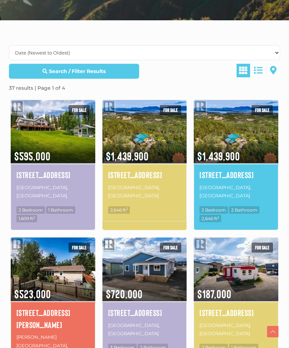
scroll to position [183, 0]
click at [119, 175] on h4 "1745 North Klondike Highway" at bounding box center [144, 175] width 73 height 12
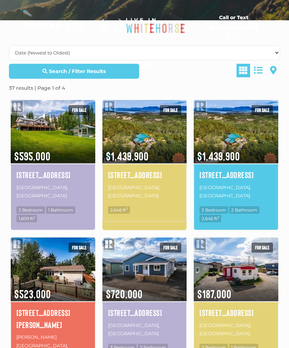
scroll to position [206, 0]
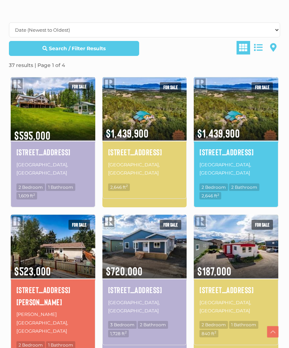
click at [33, 132] on img at bounding box center [53, 109] width 84 height 66
click at [30, 152] on h4 "52 Lakeview Road" at bounding box center [52, 152] width 73 height 12
click at [30, 153] on h4 "52 Lakeview Road" at bounding box center [52, 152] width 73 height 12
click at [24, 152] on h4 "52 Lakeview Road" at bounding box center [52, 152] width 73 height 12
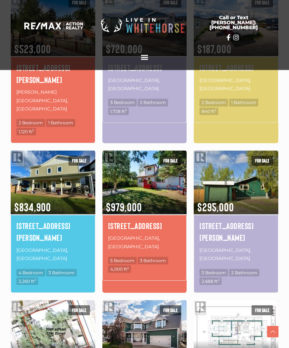
scroll to position [428, 0]
click at [114, 220] on h4 "[STREET_ADDRESS]" at bounding box center [144, 226] width 73 height 12
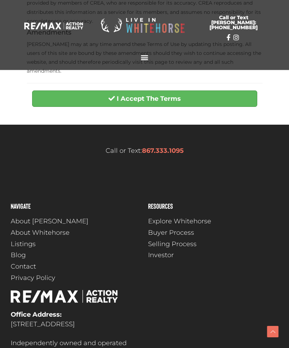
scroll to position [327, 0]
click at [53, 92] on button "I Accept The Terms" at bounding box center [144, 98] width 225 height 16
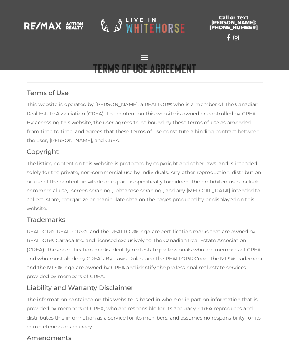
scroll to position [0, 0]
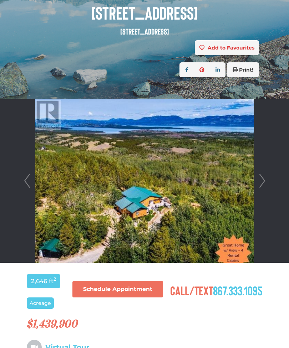
scroll to position [106, 0]
click at [259, 177] on link "Next" at bounding box center [261, 181] width 11 height 164
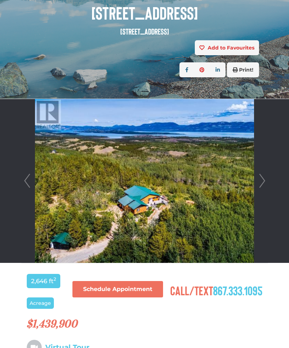
click at [25, 185] on link "Prev" at bounding box center [27, 181] width 11 height 164
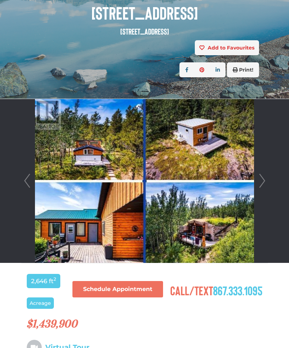
click at [261, 180] on link "Next" at bounding box center [261, 181] width 11 height 164
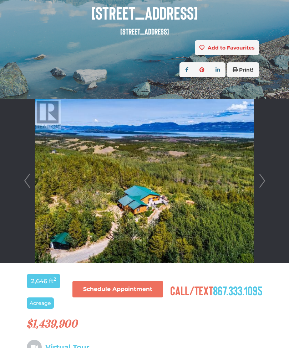
click at [263, 177] on link "Next" at bounding box center [261, 181] width 11 height 164
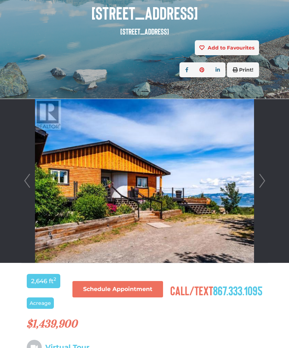
click at [262, 176] on link "Next" at bounding box center [261, 181] width 11 height 164
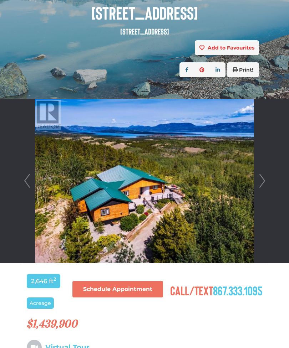
click at [257, 179] on link "Next" at bounding box center [261, 181] width 11 height 164
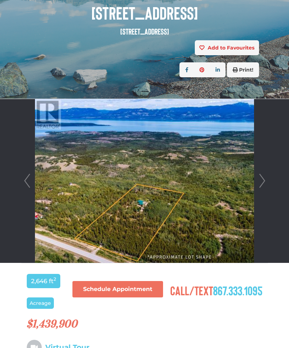
click at [261, 177] on link "Next" at bounding box center [261, 181] width 11 height 164
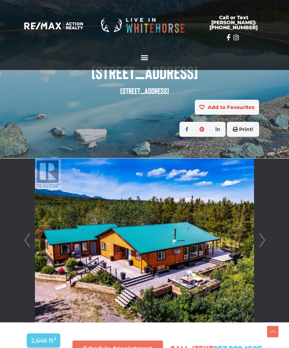
scroll to position [0, 0]
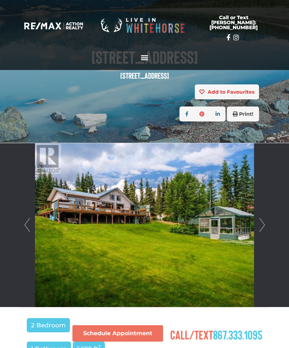
scroll to position [63, 0]
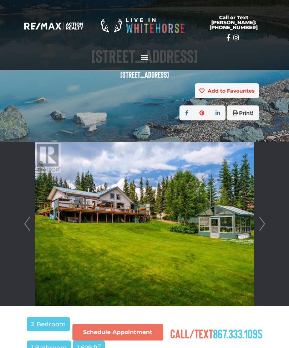
click at [262, 223] on link "Next" at bounding box center [261, 224] width 11 height 164
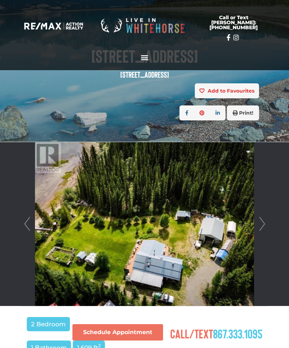
click at [266, 221] on link "Next" at bounding box center [261, 224] width 11 height 164
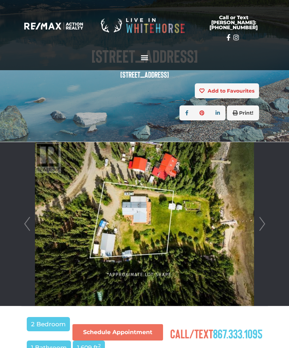
click at [266, 219] on link "Next" at bounding box center [261, 224] width 11 height 164
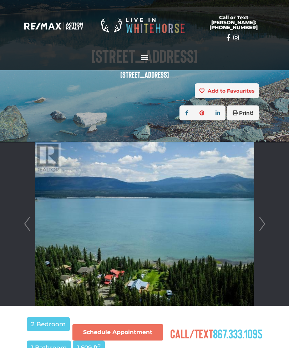
click at [265, 217] on link "Next" at bounding box center [261, 224] width 11 height 164
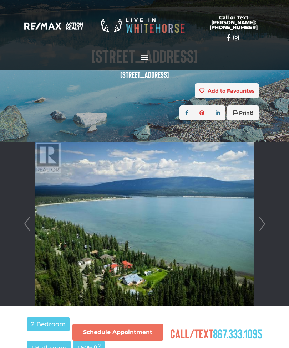
click at [265, 219] on link "Next" at bounding box center [261, 224] width 11 height 164
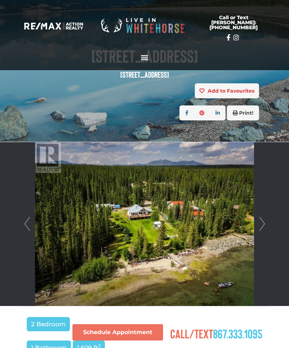
click at [264, 222] on link "Next" at bounding box center [261, 224] width 11 height 164
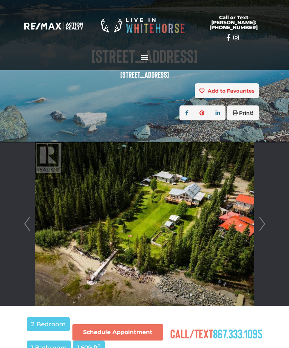
click at [264, 221] on link "Next" at bounding box center [261, 224] width 11 height 164
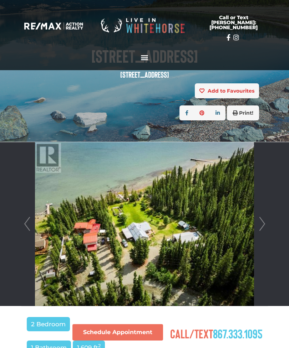
click at [262, 222] on link "Next" at bounding box center [261, 224] width 11 height 164
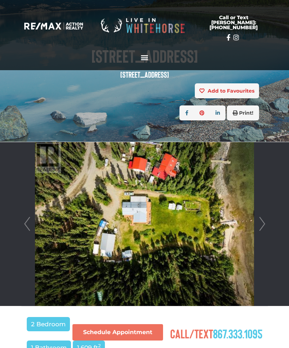
click at [262, 221] on link "Next" at bounding box center [261, 224] width 11 height 164
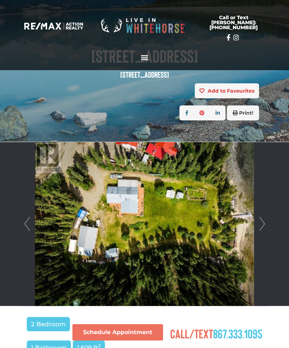
click at [262, 222] on link "Next" at bounding box center [261, 224] width 11 height 164
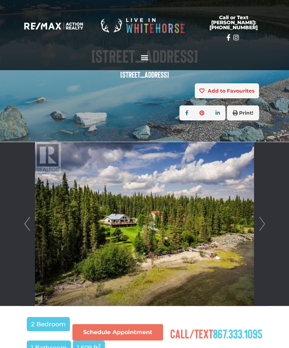
scroll to position [0, 0]
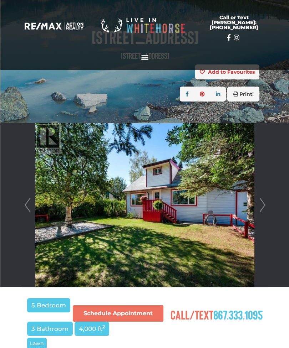
scroll to position [81, 0]
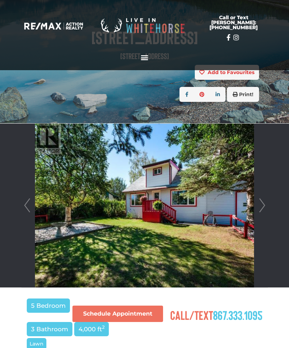
click at [261, 207] on link "Next" at bounding box center [261, 206] width 11 height 164
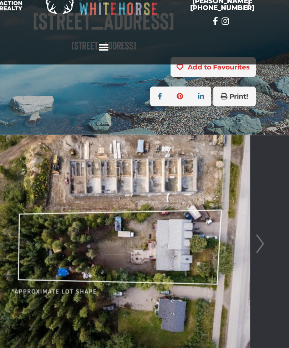
scroll to position [81, 7]
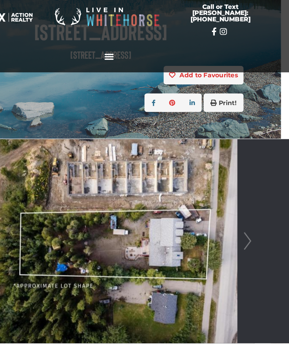
click at [250, 190] on link "Next" at bounding box center [255, 206] width 11 height 164
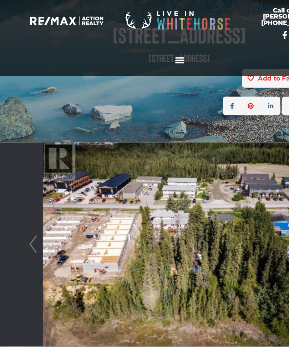
scroll to position [81, 0]
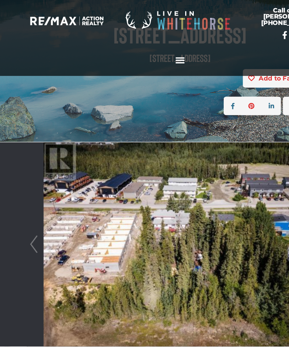
click at [27, 190] on link "Prev" at bounding box center [27, 206] width 11 height 164
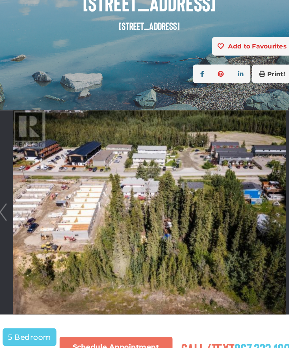
click at [217, 151] on img at bounding box center [144, 206] width 218 height 164
click at [50, 138] on img at bounding box center [144, 206] width 218 height 164
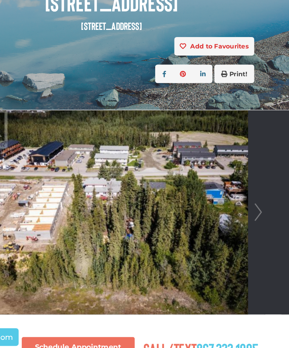
scroll to position [81, 55]
click at [209, 169] on link "Next" at bounding box center [207, 206] width 11 height 164
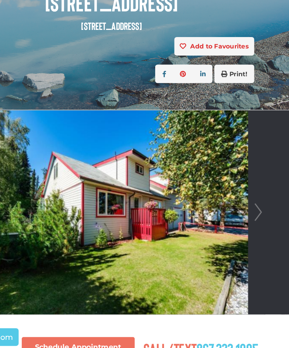
click at [207, 167] on link "Next" at bounding box center [207, 206] width 11 height 164
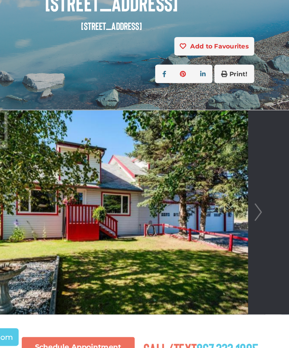
click at [207, 168] on link "Next" at bounding box center [207, 206] width 11 height 164
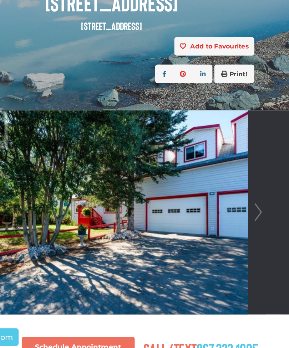
click at [204, 168] on link "Next" at bounding box center [207, 206] width 11 height 164
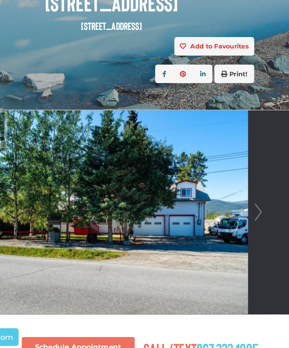
click at [205, 168] on link "Next" at bounding box center [207, 206] width 11 height 164
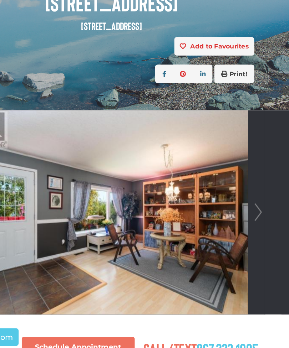
click at [206, 167] on link "Next" at bounding box center [207, 206] width 11 height 164
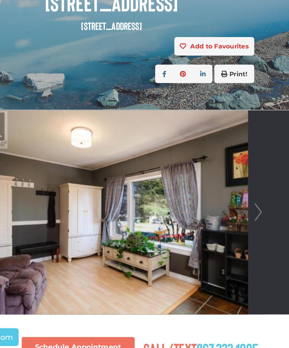
click at [202, 167] on link "Next" at bounding box center [207, 206] width 11 height 164
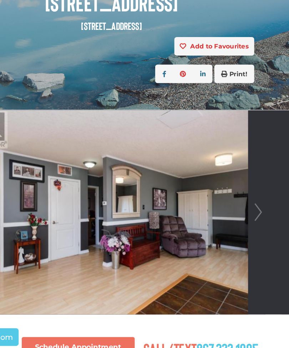
click at [204, 165] on link "Next" at bounding box center [207, 206] width 11 height 164
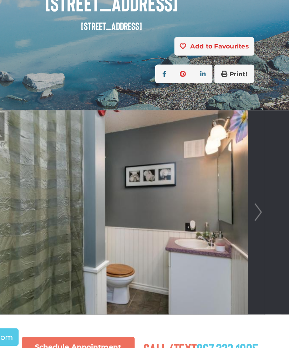
click at [204, 167] on link "Next" at bounding box center [207, 206] width 11 height 164
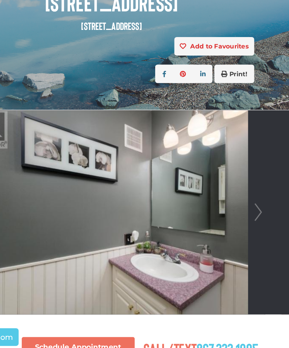
click at [203, 168] on link "Next" at bounding box center [207, 206] width 11 height 164
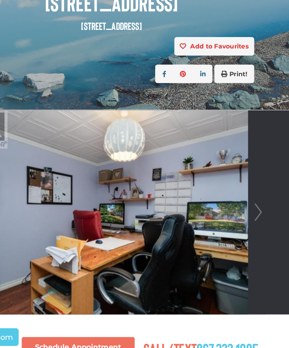
click at [204, 167] on link "Next" at bounding box center [207, 206] width 11 height 164
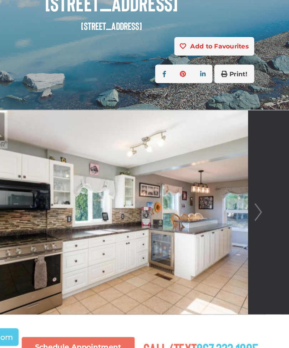
click at [203, 168] on link "Next" at bounding box center [207, 206] width 11 height 164
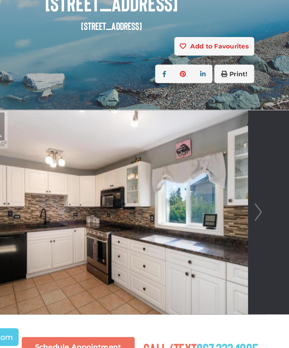
click at [203, 167] on link "Next" at bounding box center [207, 206] width 11 height 164
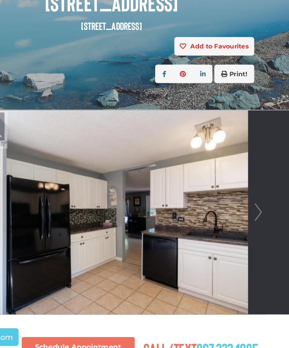
click at [203, 166] on link "Next" at bounding box center [207, 206] width 11 height 164
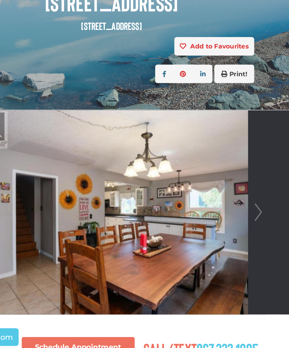
click at [204, 164] on link "Next" at bounding box center [207, 206] width 11 height 164
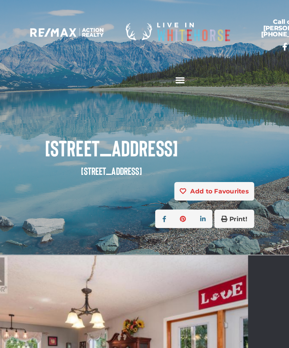
scroll to position [0, 44]
